Goal: Task Accomplishment & Management: Manage account settings

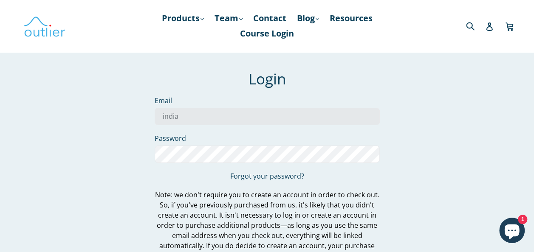
type input "[EMAIL_ADDRESS][DOMAIN_NAME]"
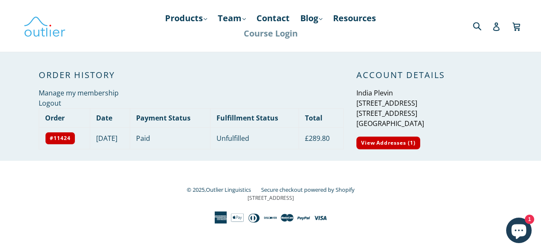
click at [284, 31] on link "Course Login" at bounding box center [270, 33] width 62 height 15
